Goal: Task Accomplishment & Management: Use online tool/utility

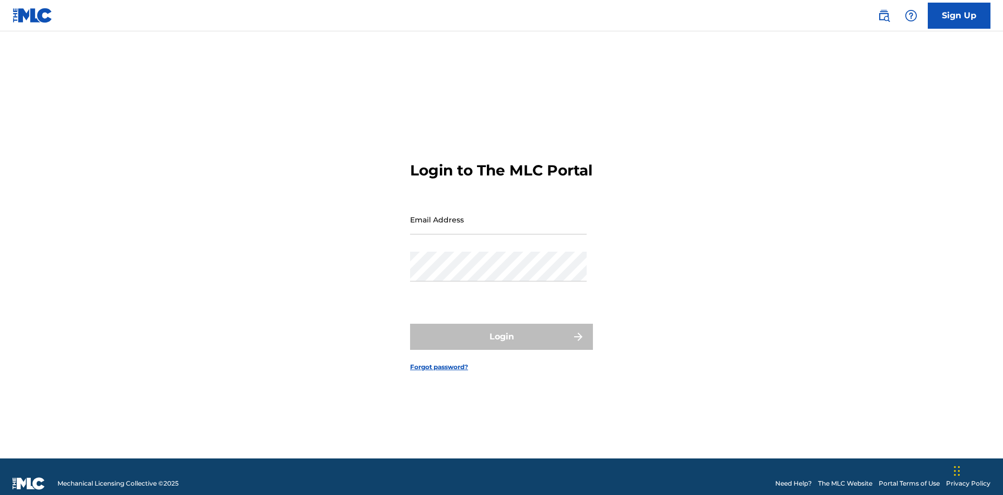
scroll to position [14, 0]
click at [498, 215] on input "Email Address" at bounding box center [498, 220] width 177 height 30
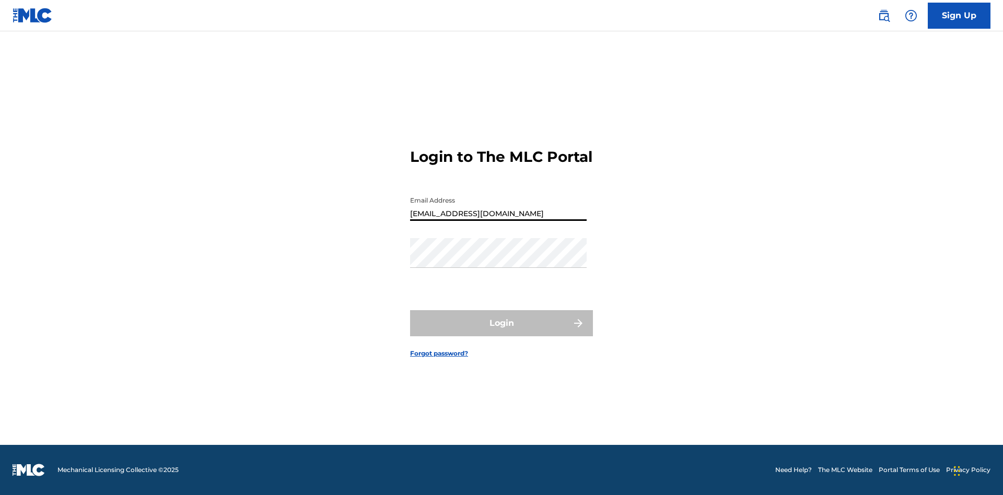
type input "[EMAIL_ADDRESS][DOMAIN_NAME]"
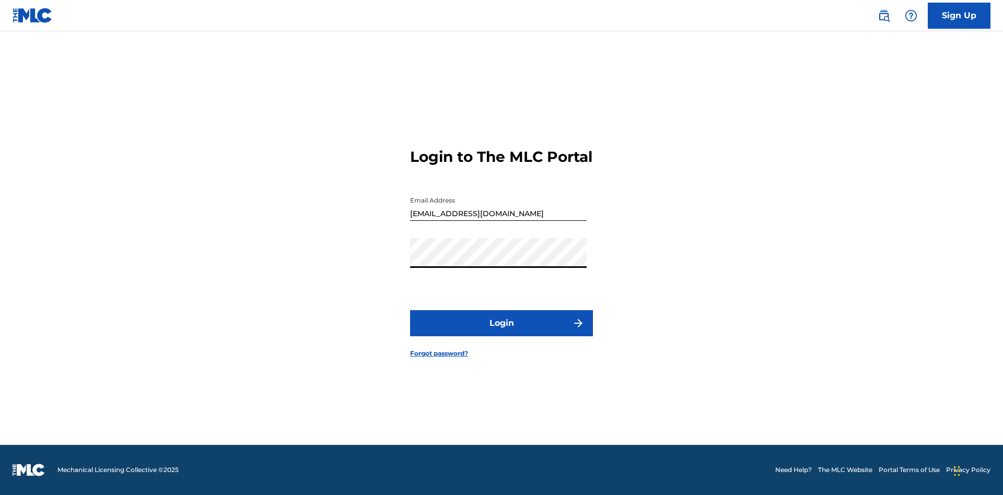
click at [501, 332] on button "Login" at bounding box center [501, 323] width 183 height 26
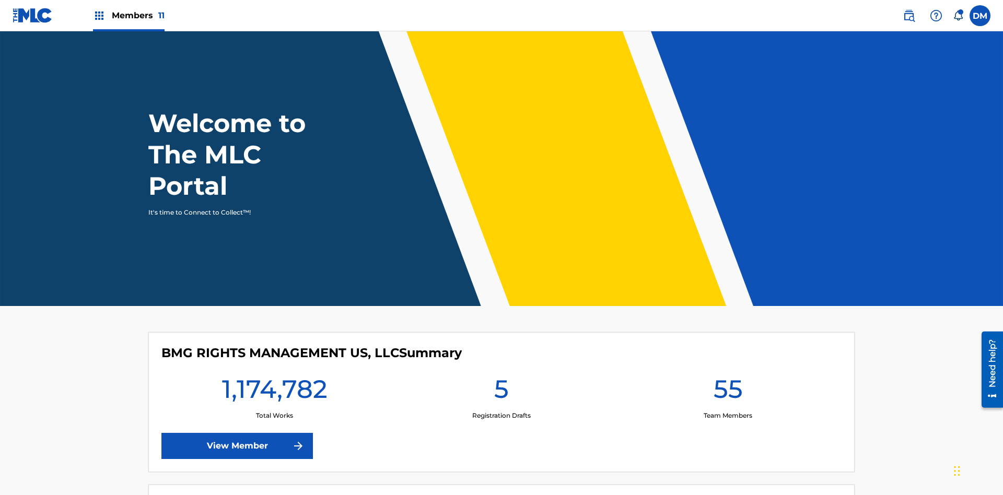
click at [128, 15] on span "Members 11" at bounding box center [138, 15] width 53 height 12
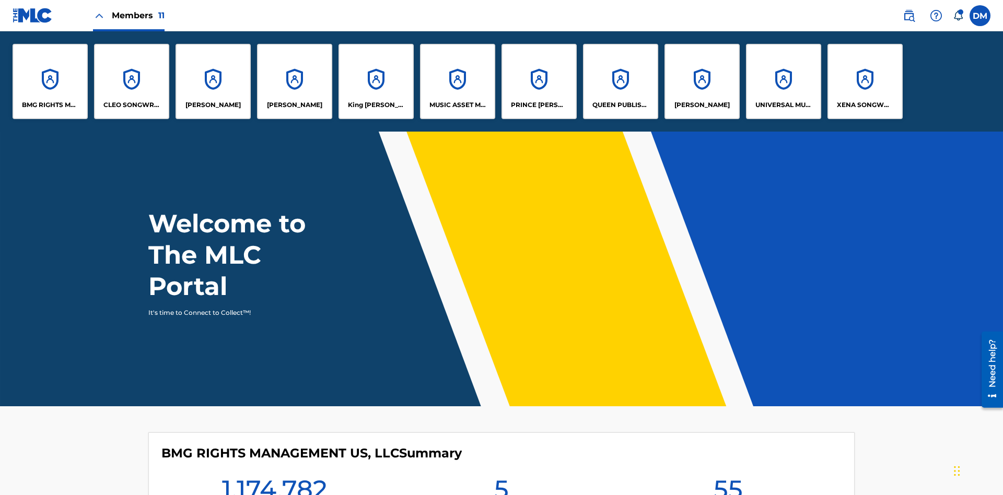
click at [50, 105] on p "BMG RIGHTS MANAGEMENT US, LLC" at bounding box center [50, 104] width 57 height 9
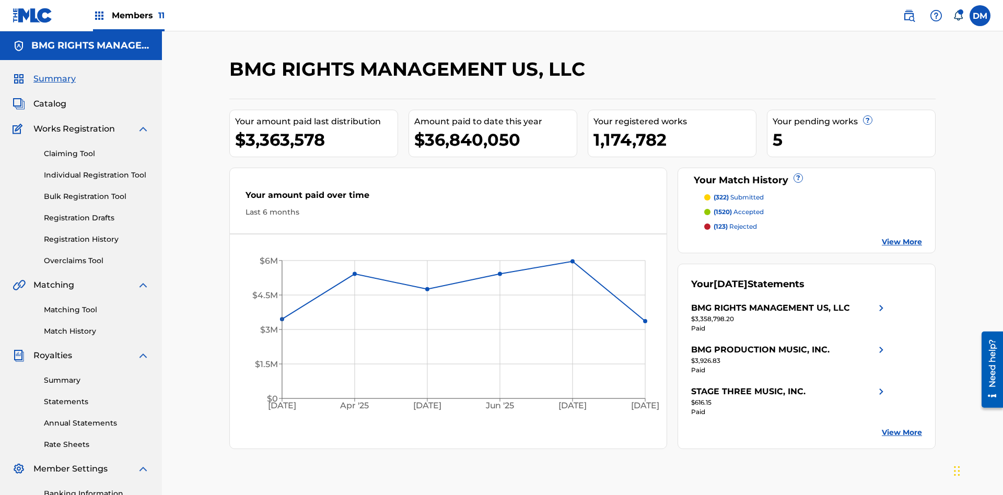
click at [97, 255] on link "Overclaims Tool" at bounding box center [97, 260] width 106 height 11
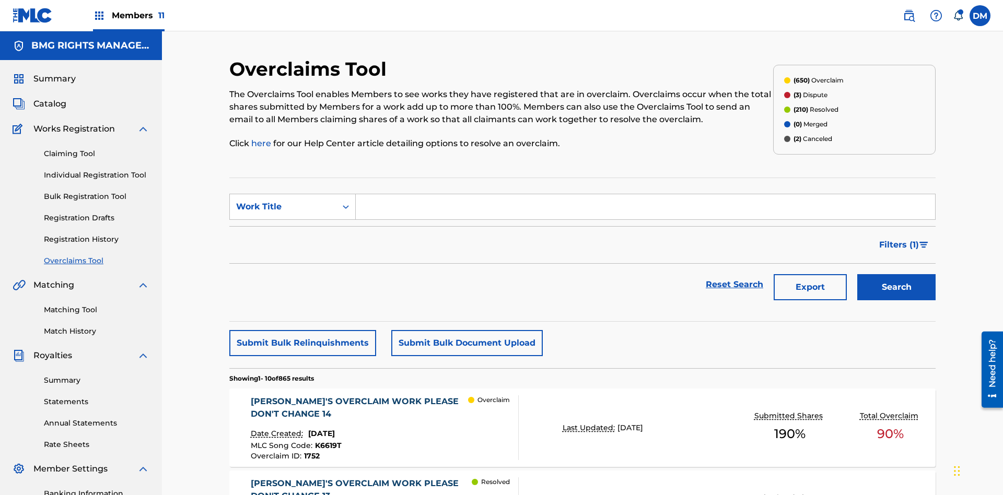
click at [898, 239] on span "Filters ( 1 )" at bounding box center [899, 245] width 40 height 13
click at [0, 0] on div "Search Form" at bounding box center [0, 0] width 0 height 0
click at [0, 0] on button "Apply Filters" at bounding box center [0, 0] width 0 height 0
